Goal: Transaction & Acquisition: Purchase product/service

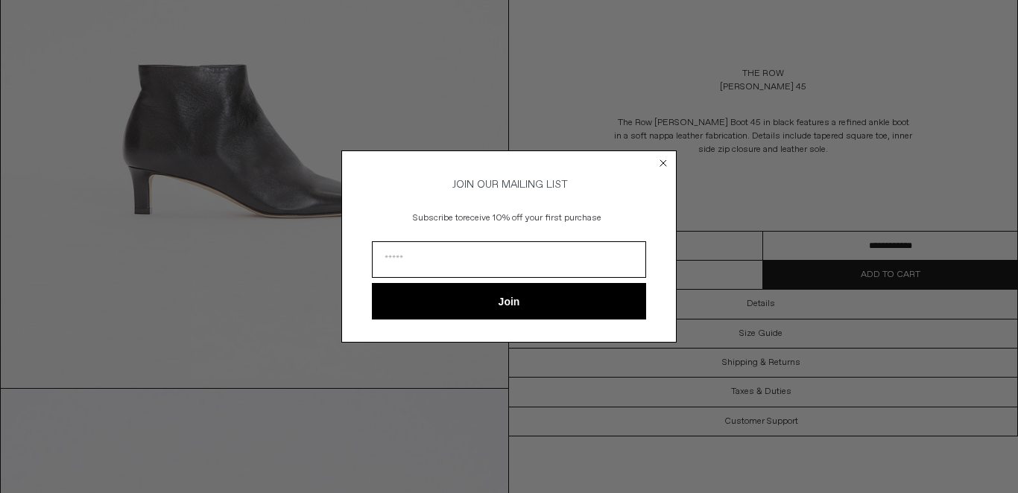
click at [430, 264] on input "Email" at bounding box center [509, 259] width 274 height 37
type input "**********"
click at [515, 301] on button "Join" at bounding box center [509, 301] width 274 height 37
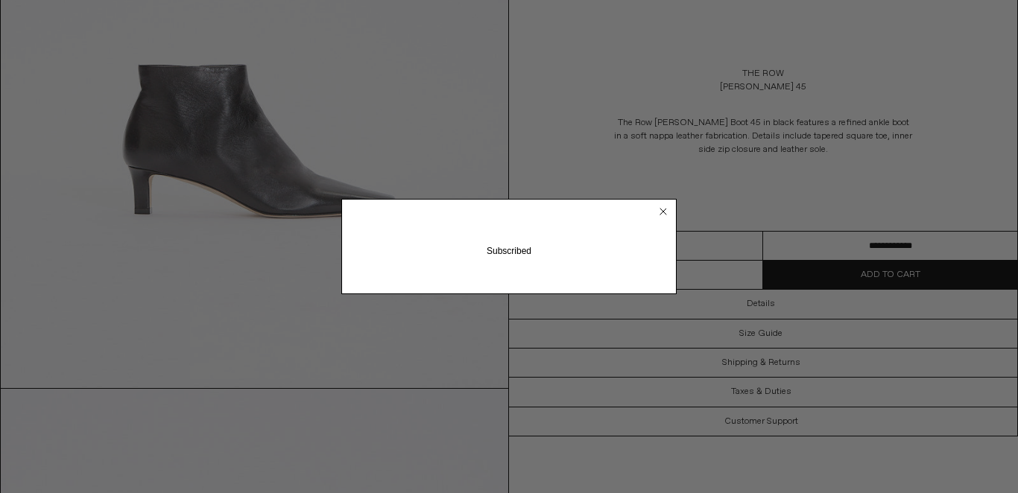
click at [664, 209] on circle "Close dialog" at bounding box center [663, 212] width 14 height 14
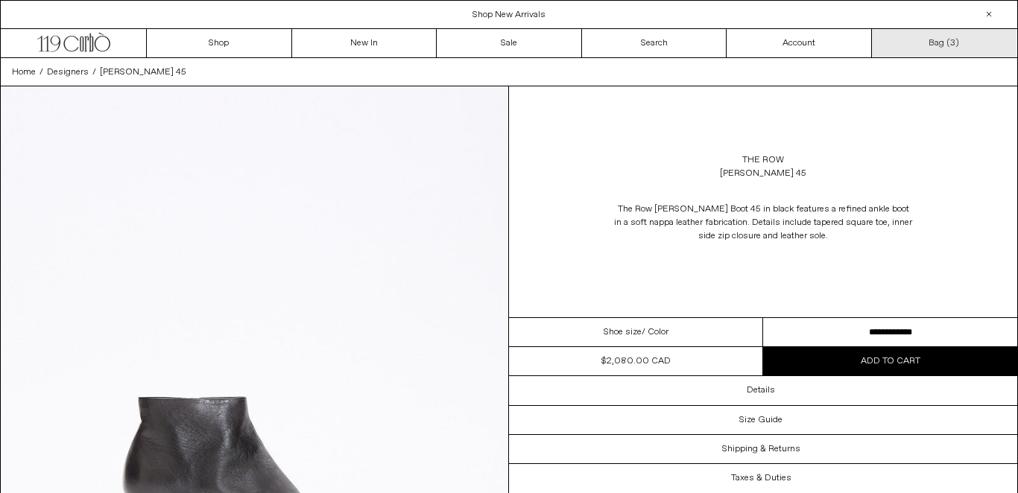
click at [948, 39] on link "Bag ( 3 )" at bounding box center [944, 43] width 145 height 28
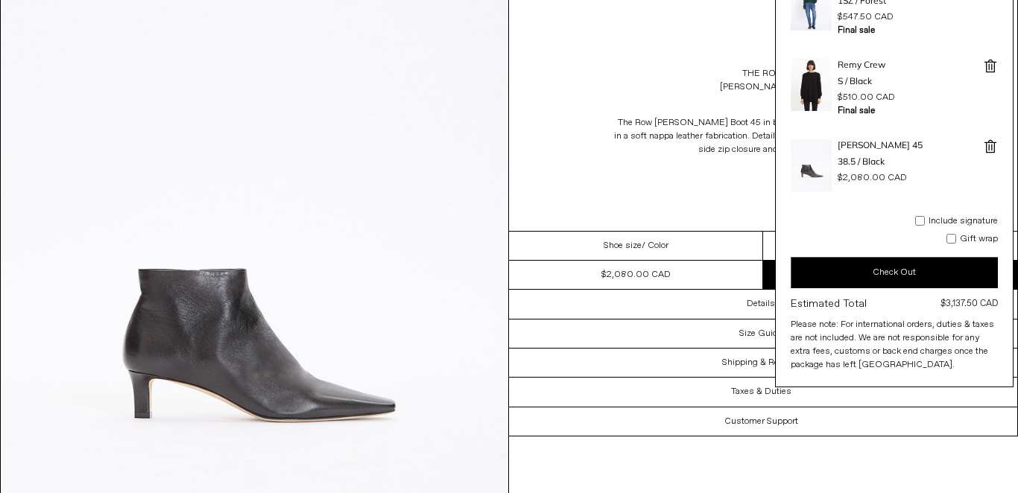
scroll to position [197, 0]
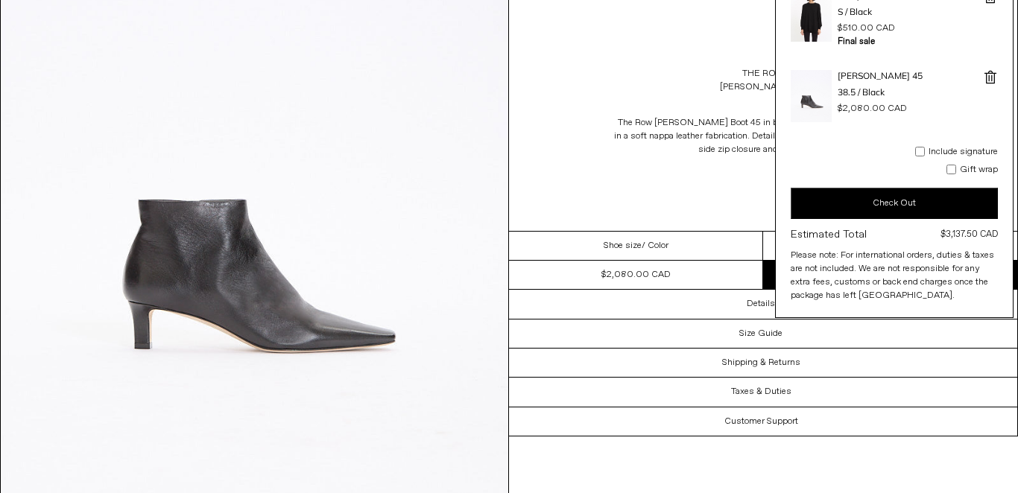
click at [896, 200] on button "Check Out" at bounding box center [893, 203] width 207 height 31
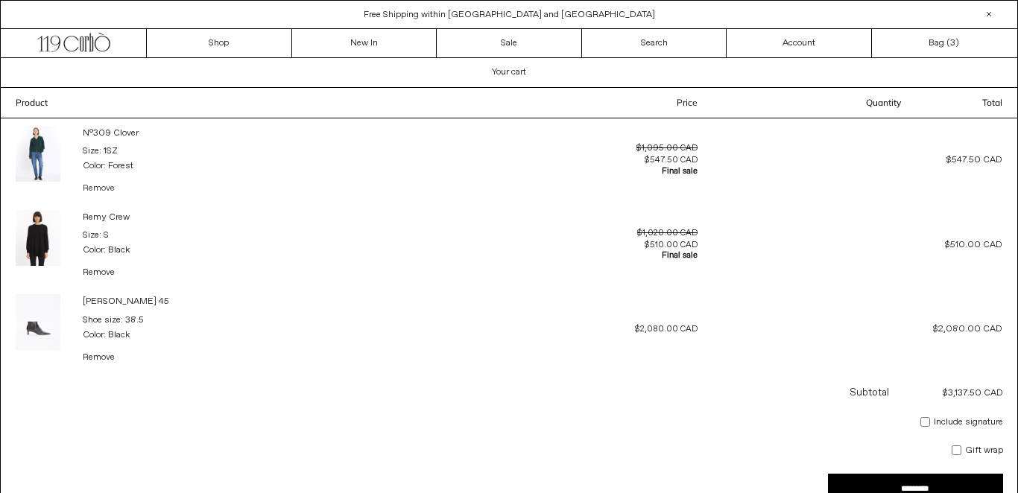
click at [106, 185] on link "Remove" at bounding box center [99, 189] width 32 height 13
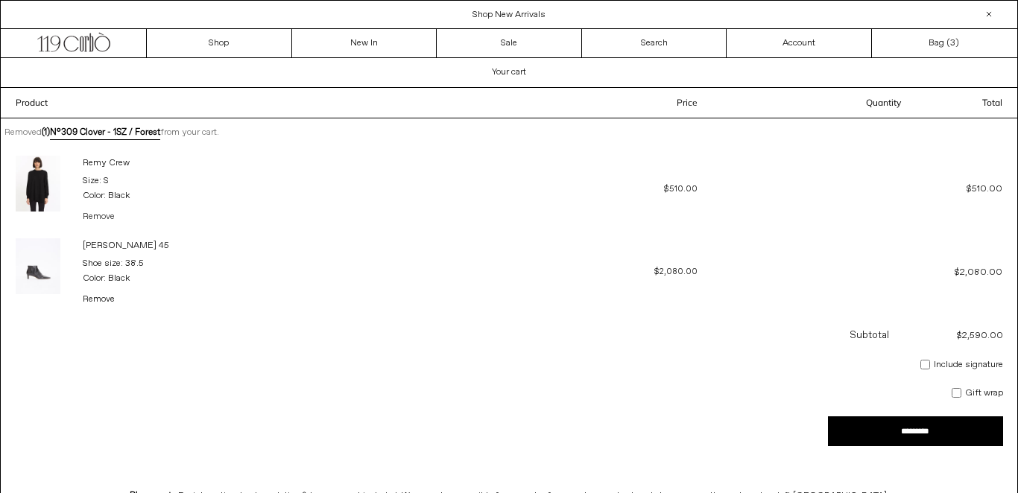
click at [104, 214] on link "Remove" at bounding box center [99, 217] width 32 height 13
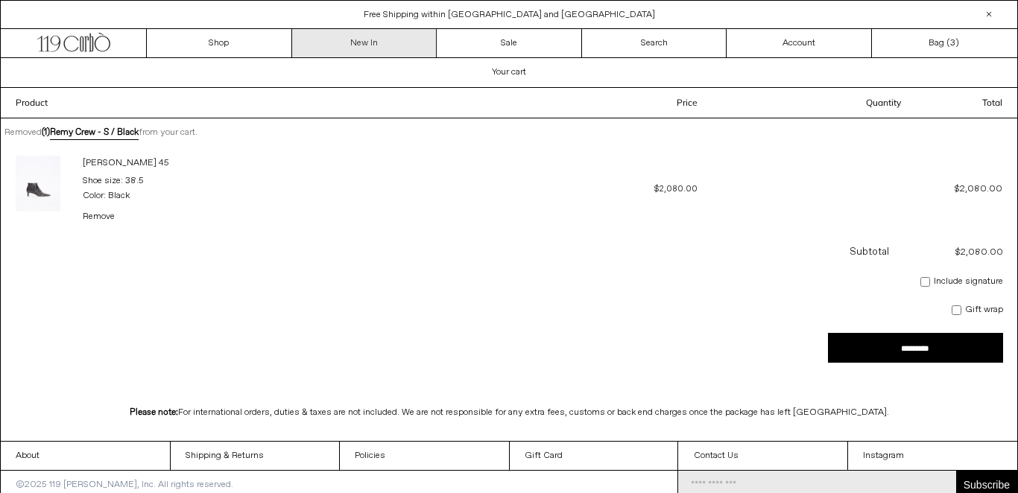
click at [375, 45] on link "New In" at bounding box center [364, 43] width 145 height 28
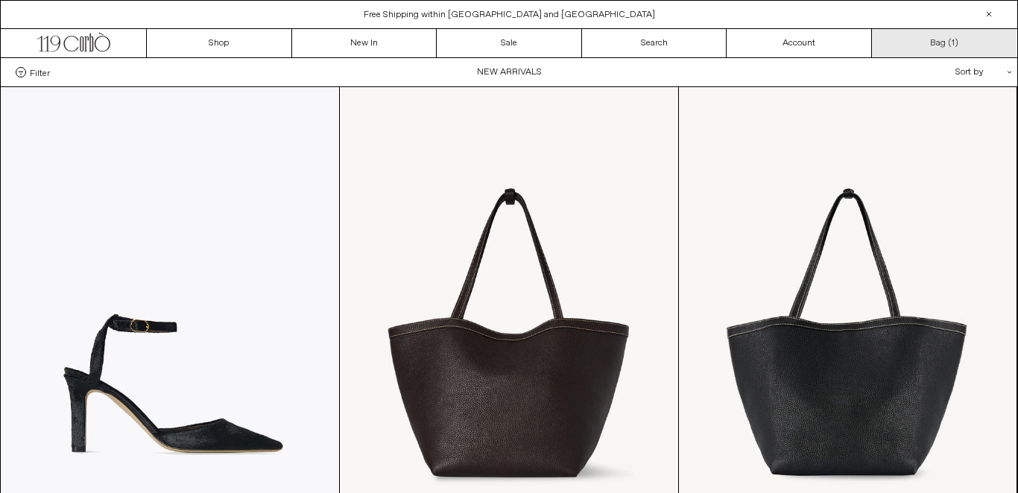
click at [919, 39] on link "Bag ( 1 )" at bounding box center [944, 43] width 145 height 28
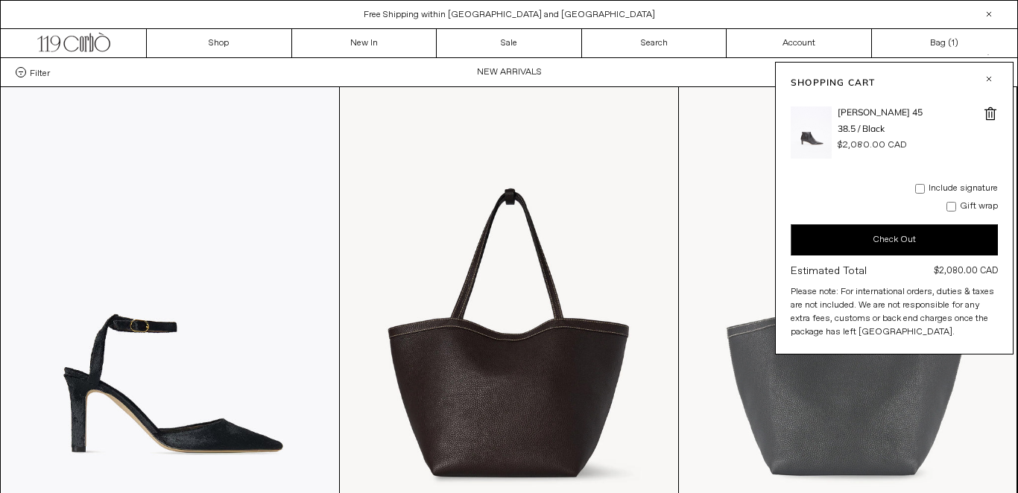
click at [726, 249] on at bounding box center [848, 340] width 338 height 507
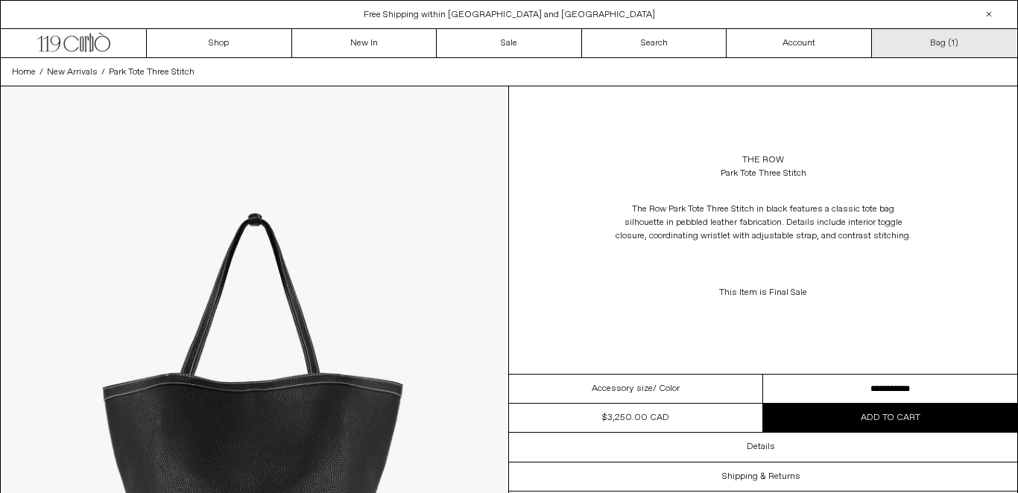
click at [945, 43] on link "Bag ( 1 )" at bounding box center [944, 43] width 145 height 28
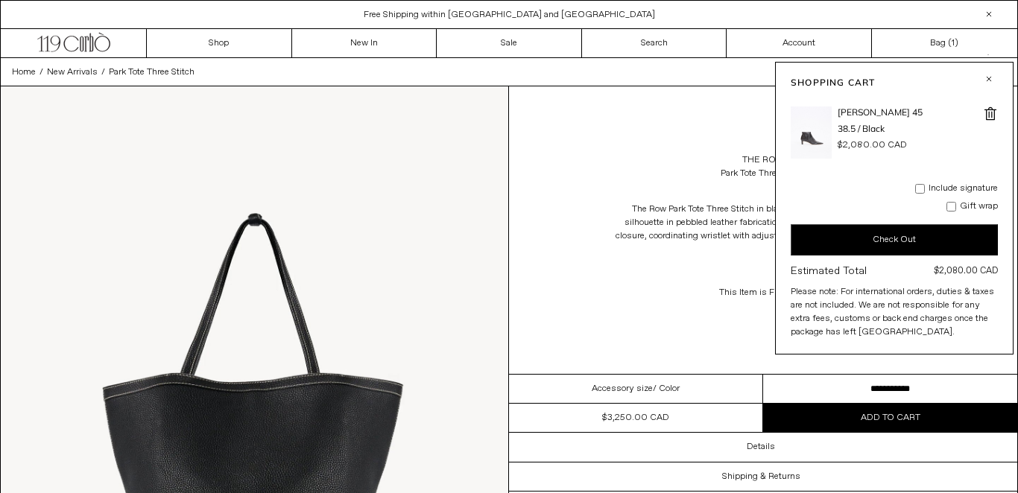
click at [561, 178] on div "The Row Park Tote Three Stitch" at bounding box center [763, 167] width 508 height 42
click at [650, 45] on link "Search" at bounding box center [654, 43] width 145 height 28
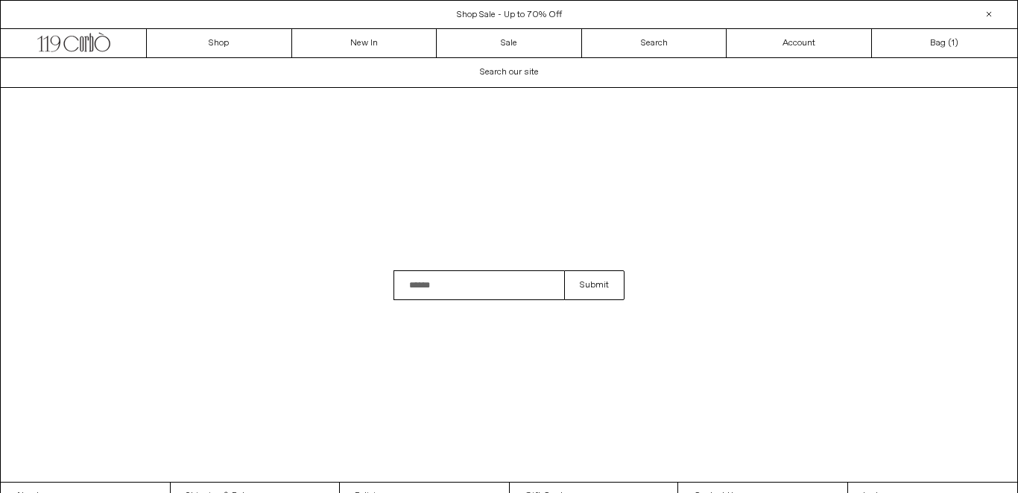
click at [461, 289] on input "Search" at bounding box center [478, 285] width 171 height 30
type input "*"
type input "*********"
click at [564, 270] on button "Submit" at bounding box center [594, 285] width 60 height 30
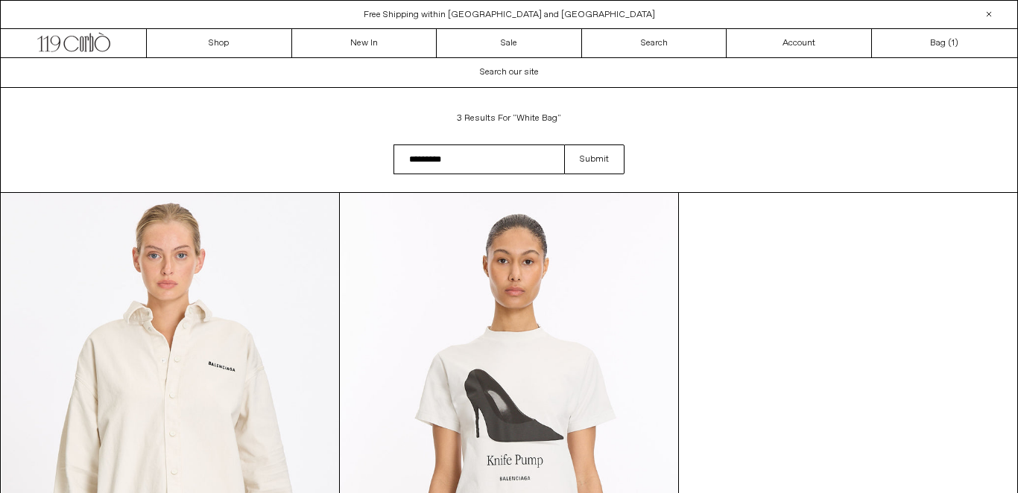
drag, startPoint x: 463, startPoint y: 155, endPoint x: 363, endPoint y: 143, distance: 101.3
click at [363, 143] on div "Search results: 3 results for "white bag" Search field cannot be empty ********…" at bounding box center [509, 140] width 1018 height 104
type input "**********"
click at [564, 145] on button "Submit" at bounding box center [594, 160] width 60 height 30
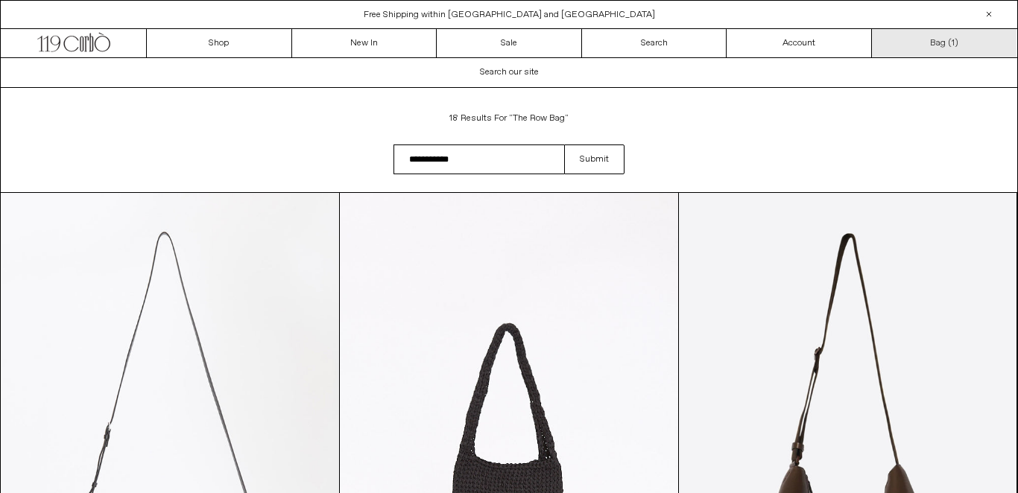
click at [938, 40] on link "Bag ( 1 )" at bounding box center [944, 43] width 145 height 28
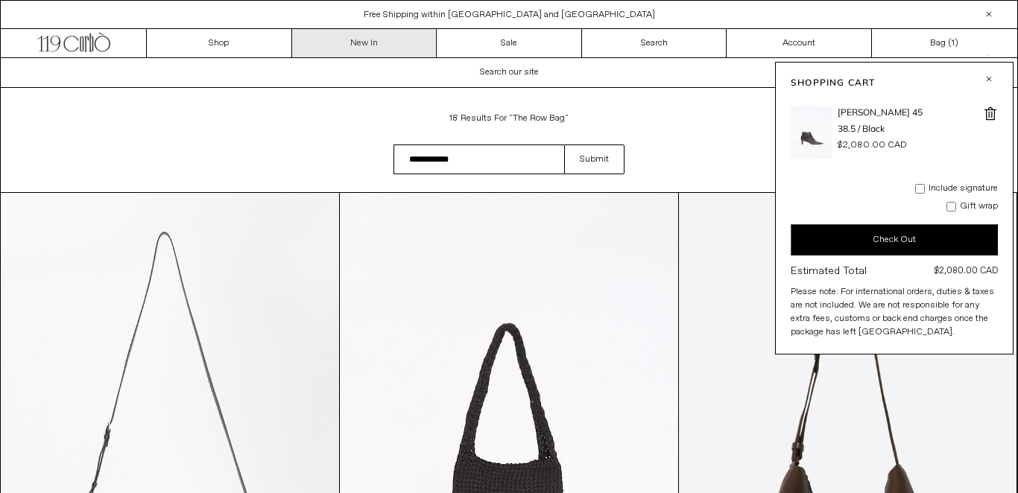
click at [370, 47] on link "New In" at bounding box center [364, 43] width 145 height 28
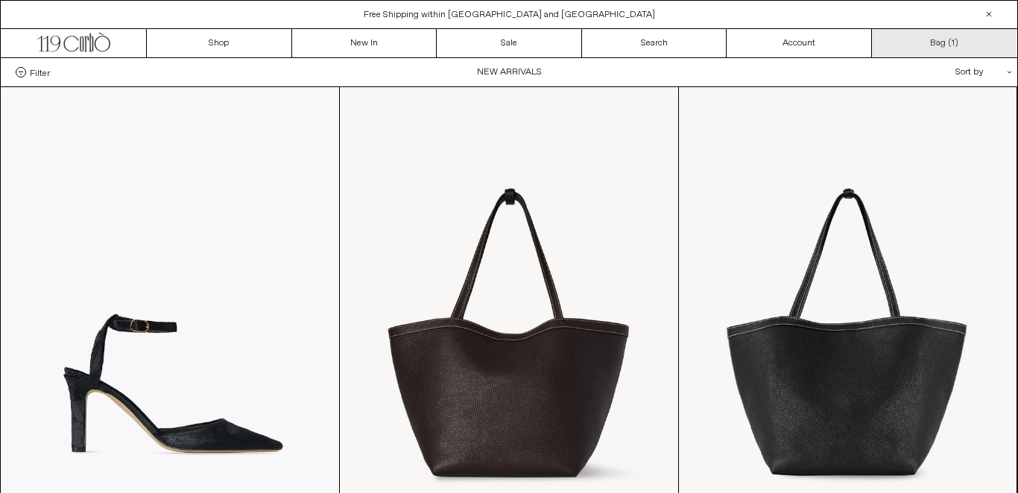
click at [939, 31] on link "Bag ( 1 )" at bounding box center [944, 43] width 145 height 28
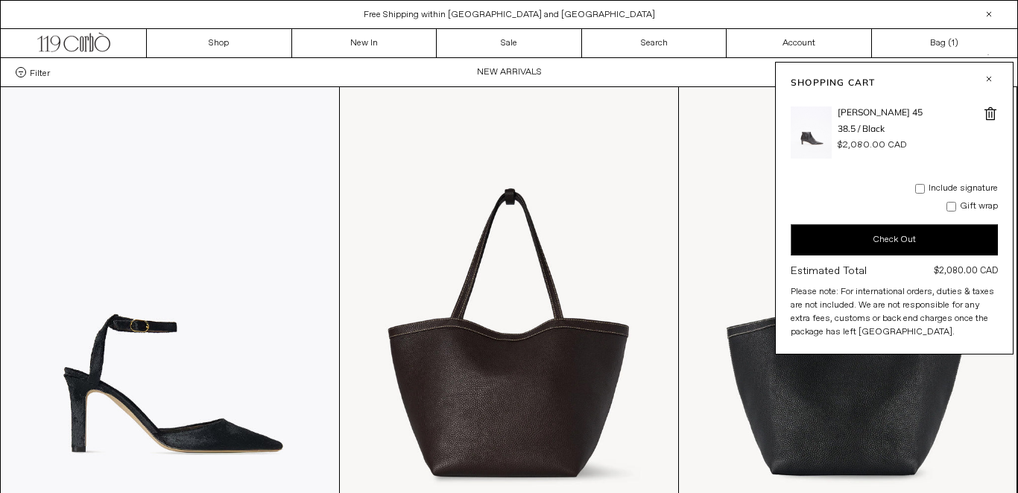
click at [876, 240] on button "Check Out" at bounding box center [893, 239] width 207 height 31
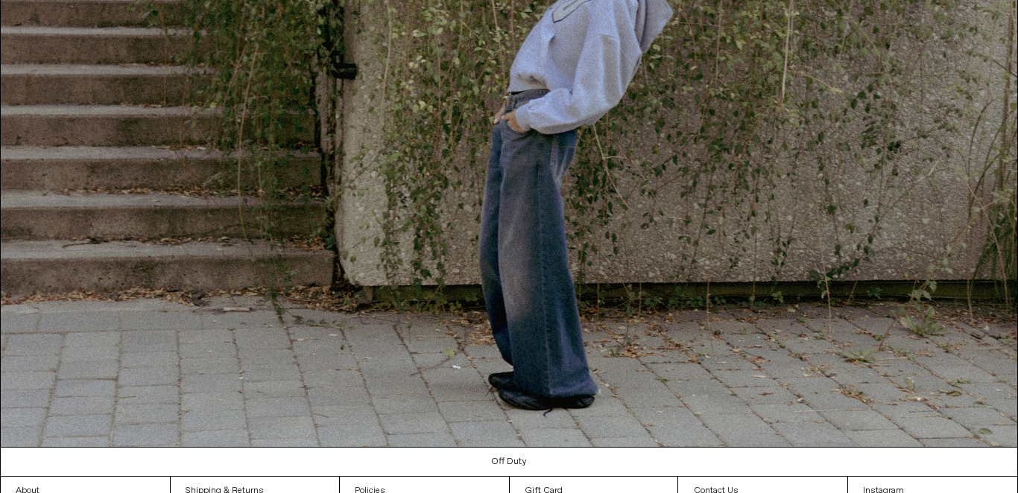
scroll to position [1556, 0]
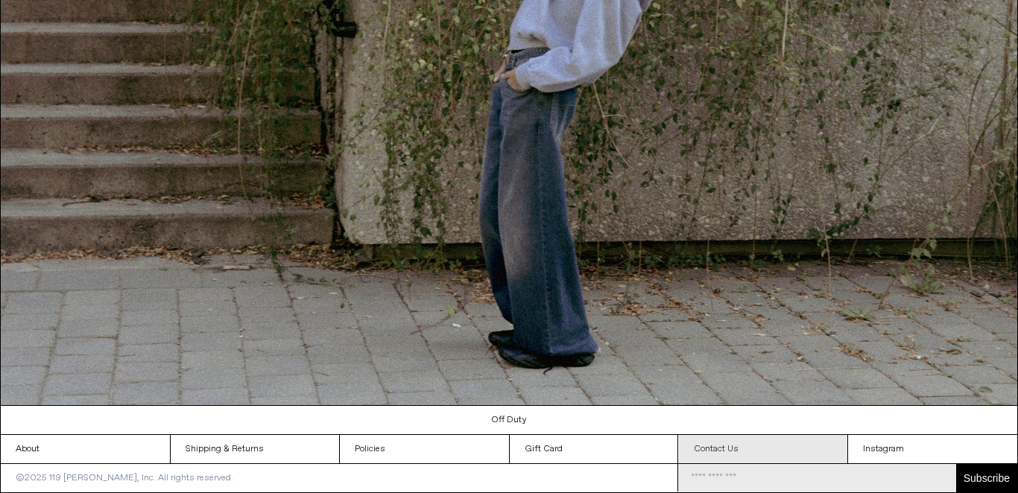
click at [733, 449] on link "Contact Us" at bounding box center [763, 449] width 169 height 28
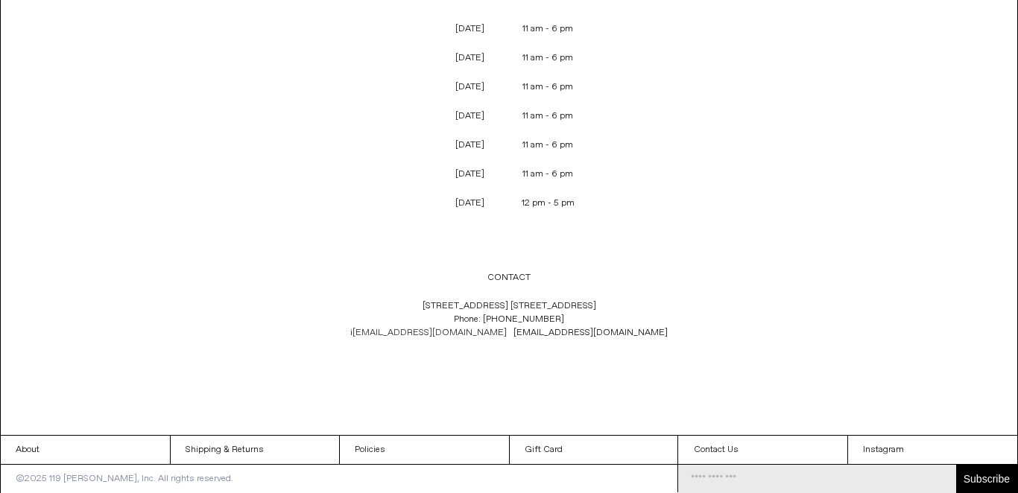
click at [463, 327] on link "nfo@119corbo.com" at bounding box center [429, 333] width 154 height 12
